Goal: Information Seeking & Learning: Stay updated

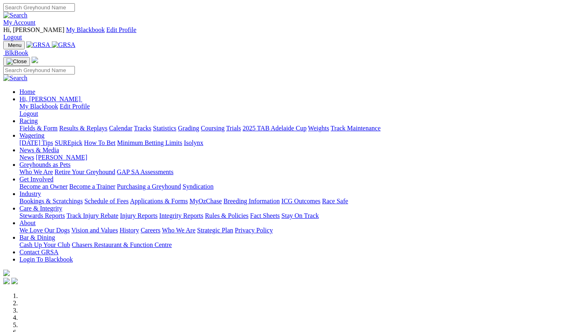
click at [38, 117] on link "Racing" at bounding box center [28, 120] width 18 height 7
click at [85, 125] on link "Results & Replays" at bounding box center [83, 128] width 48 height 7
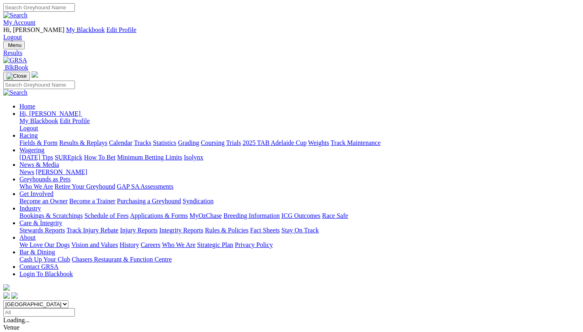
click at [11, 324] on link "R1" at bounding box center [7, 327] width 8 height 7
click at [11, 331] on link "R2" at bounding box center [7, 334] width 8 height 7
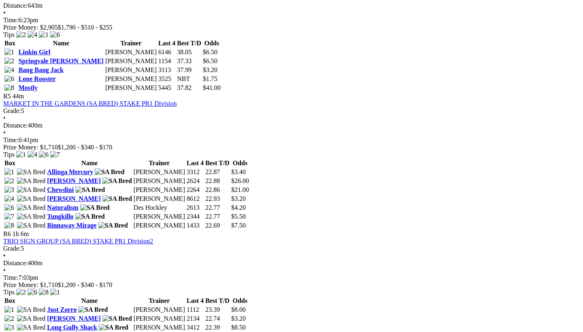
scroll to position [847, 1]
